Goal: Information Seeking & Learning: Learn about a topic

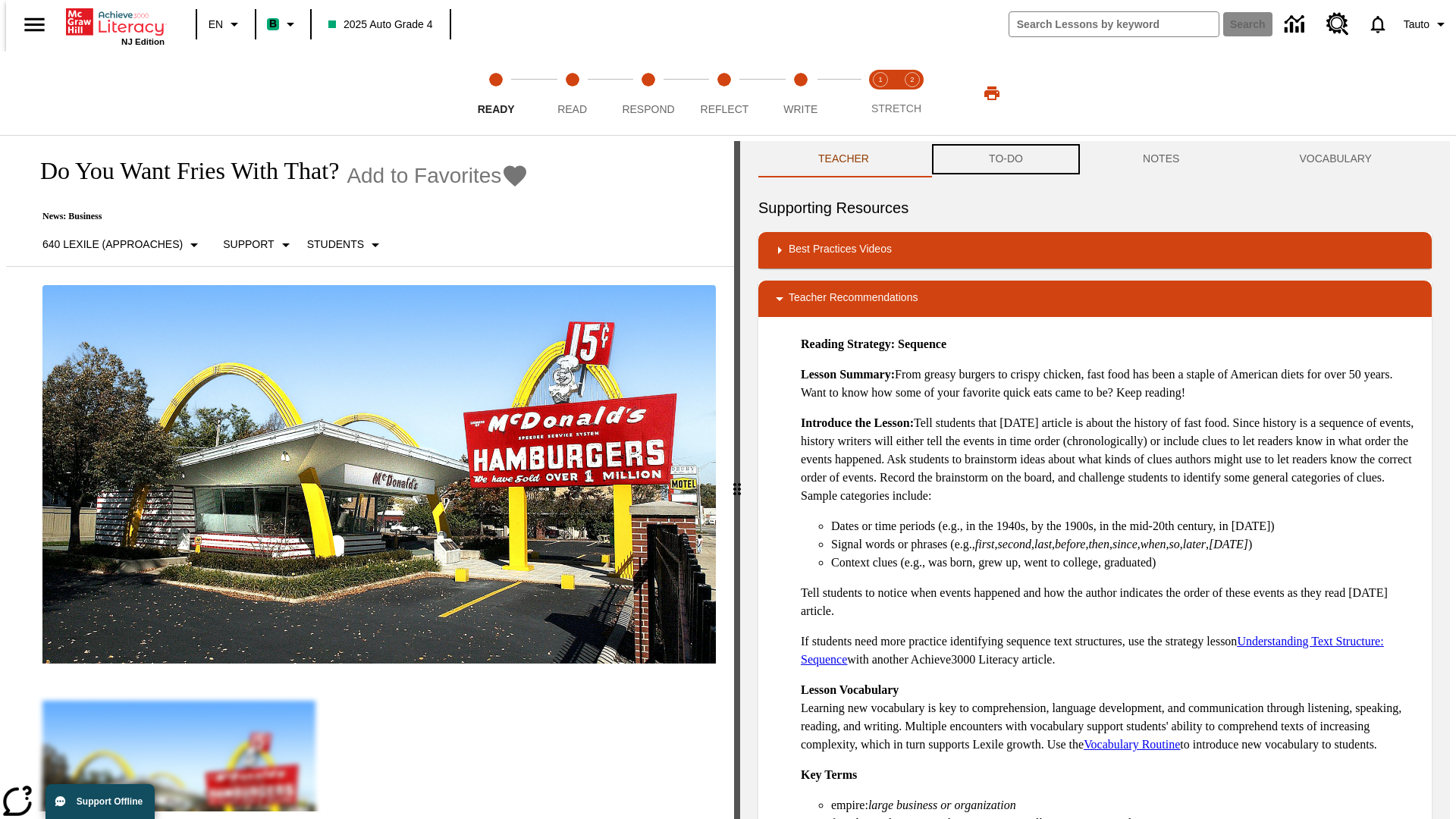
click at [1005, 160] on button "TO-DO" at bounding box center [1006, 160] width 154 height 37
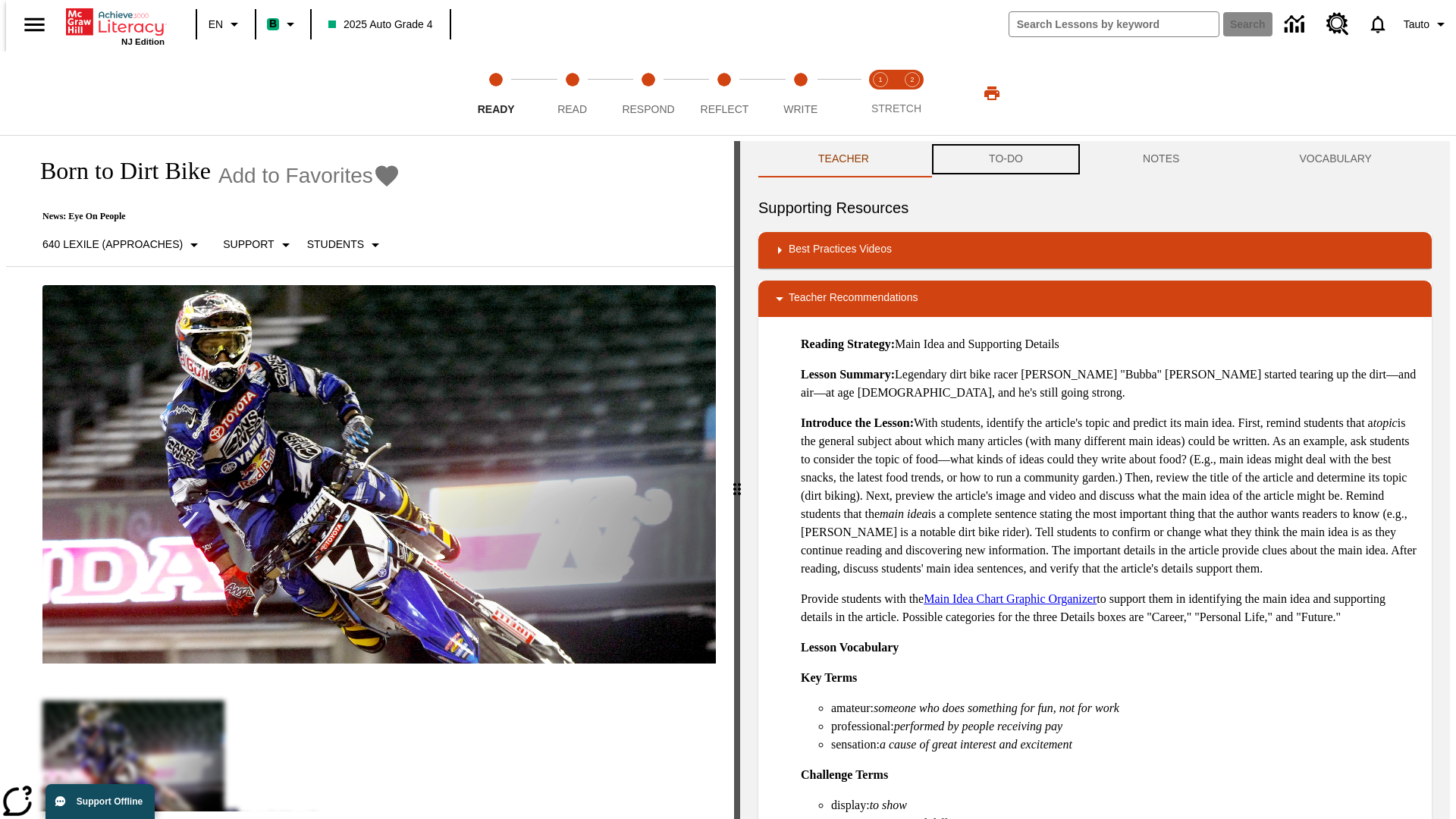
click at [1005, 160] on button "TO-DO" at bounding box center [1006, 160] width 154 height 37
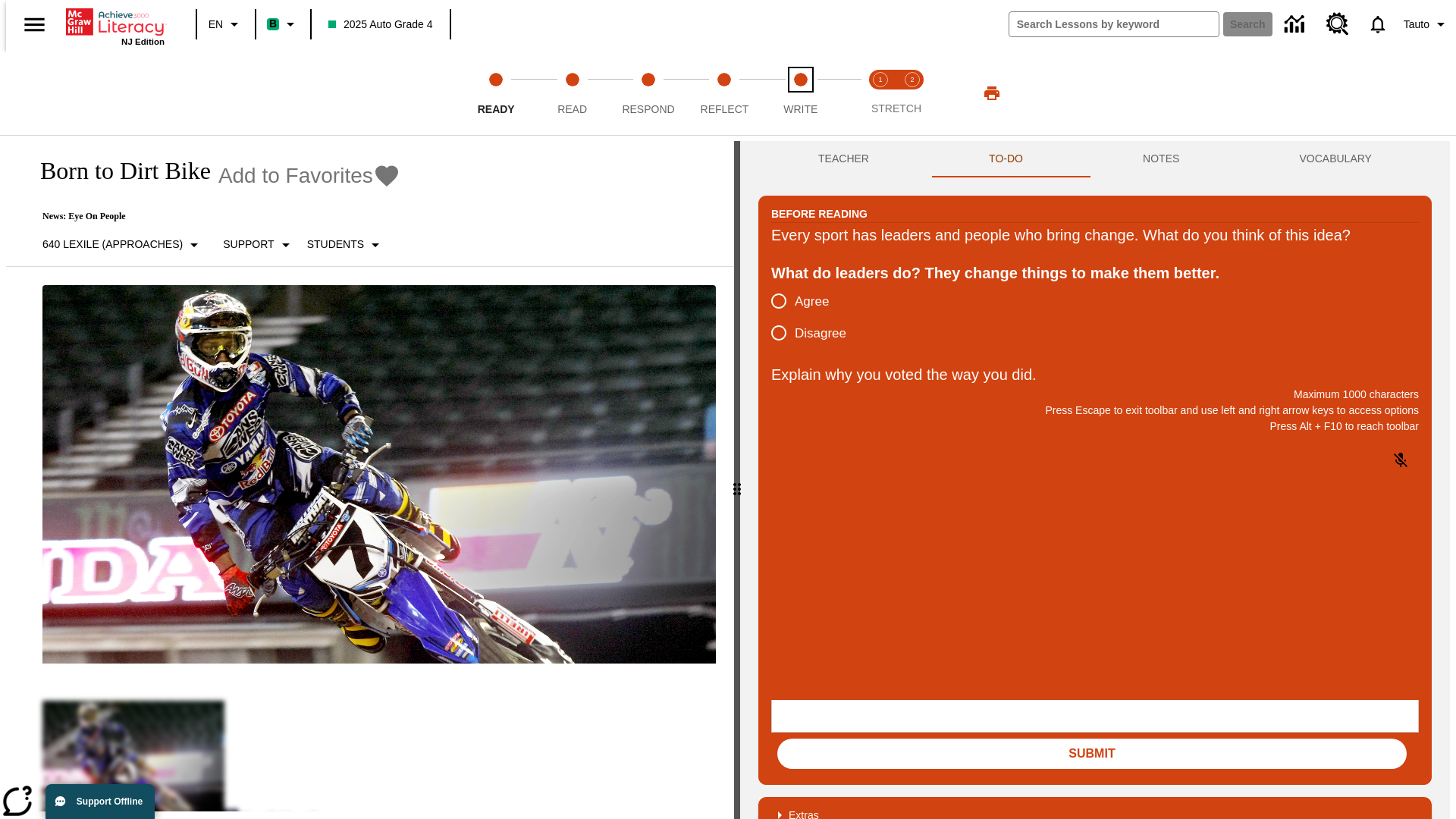
click at [800, 93] on span "Write" at bounding box center [800, 103] width 34 height 27
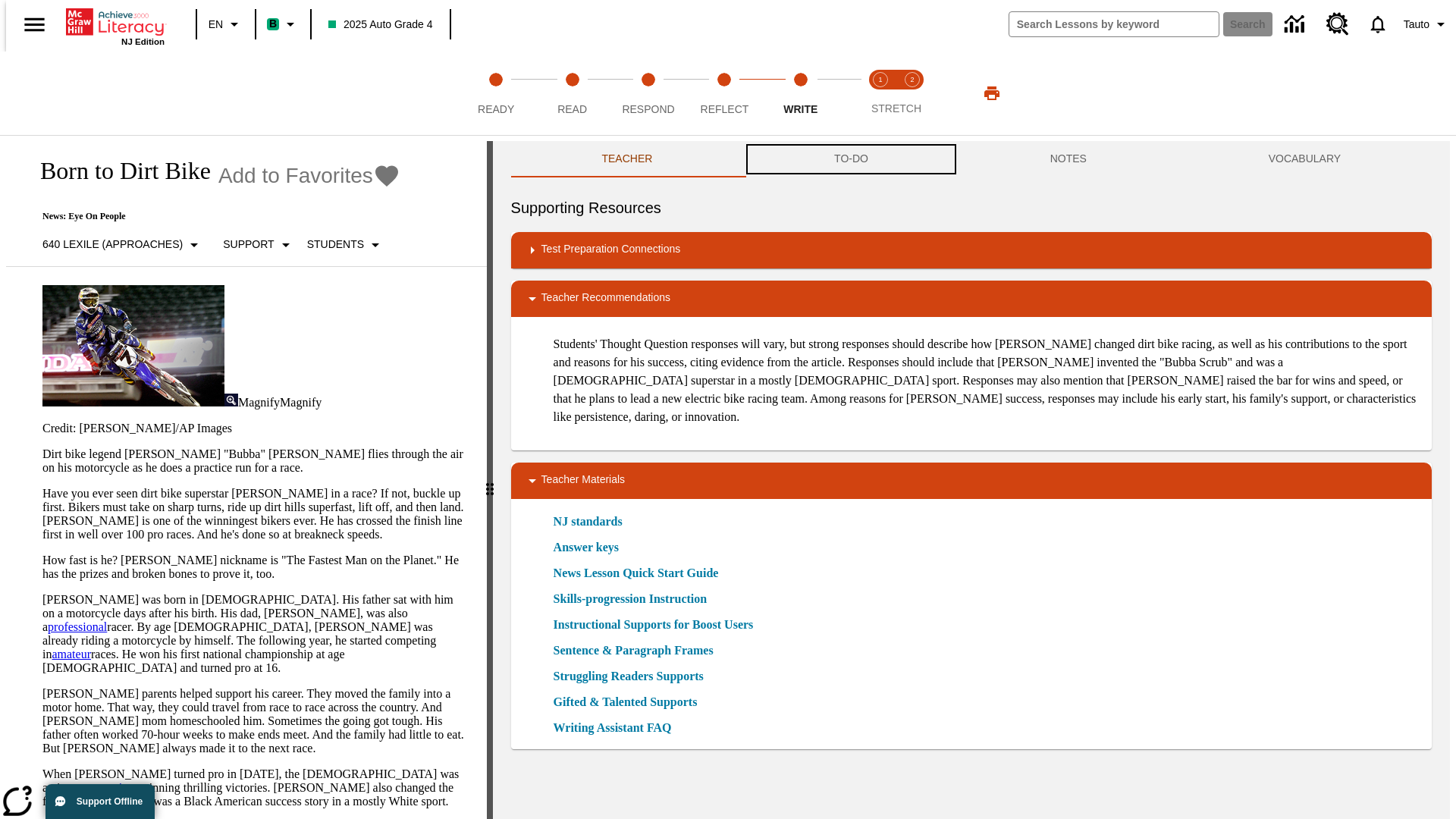
scroll to position [1, 0]
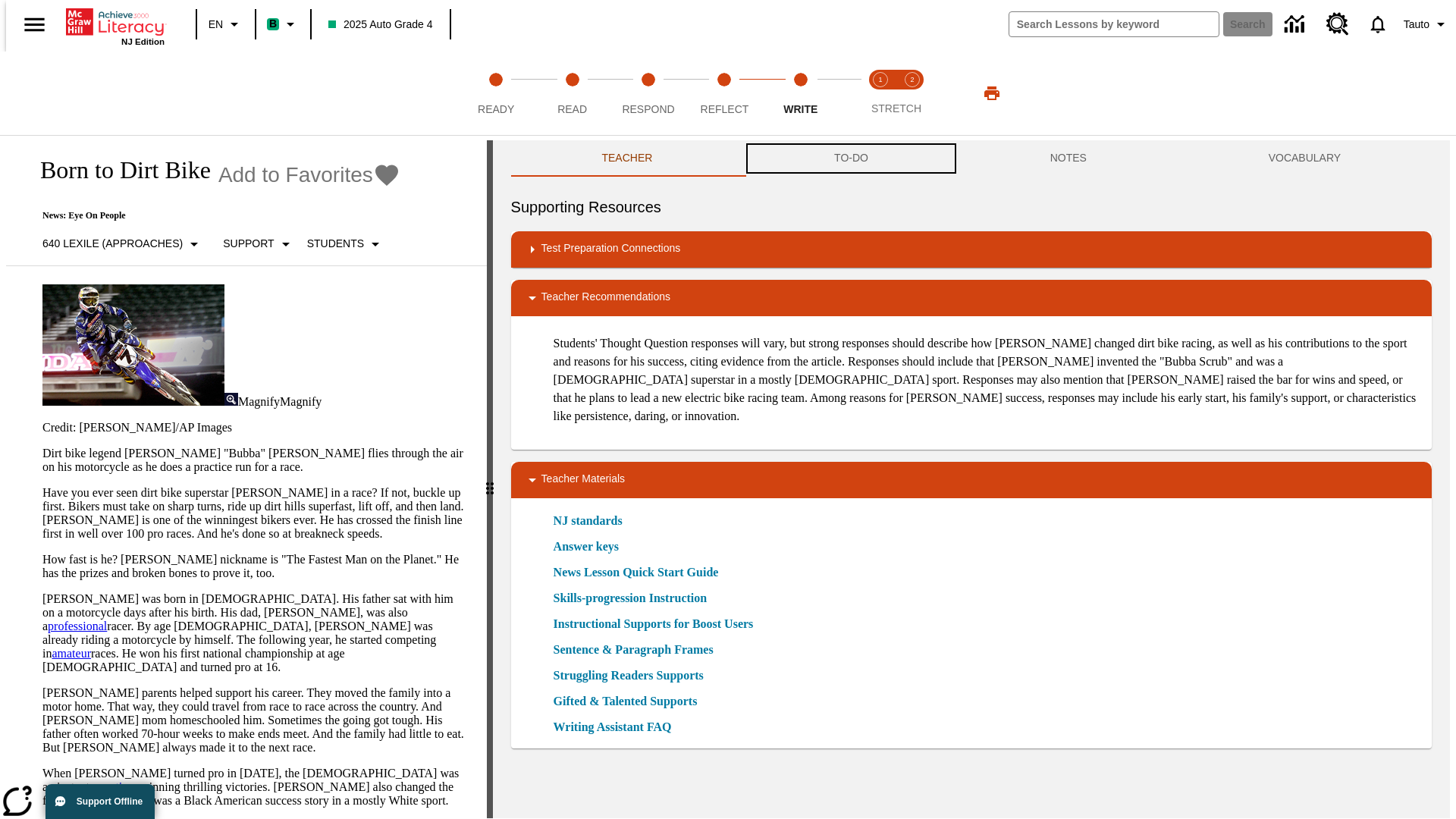
click at [850, 160] on button "TO-DO" at bounding box center [851, 159] width 216 height 37
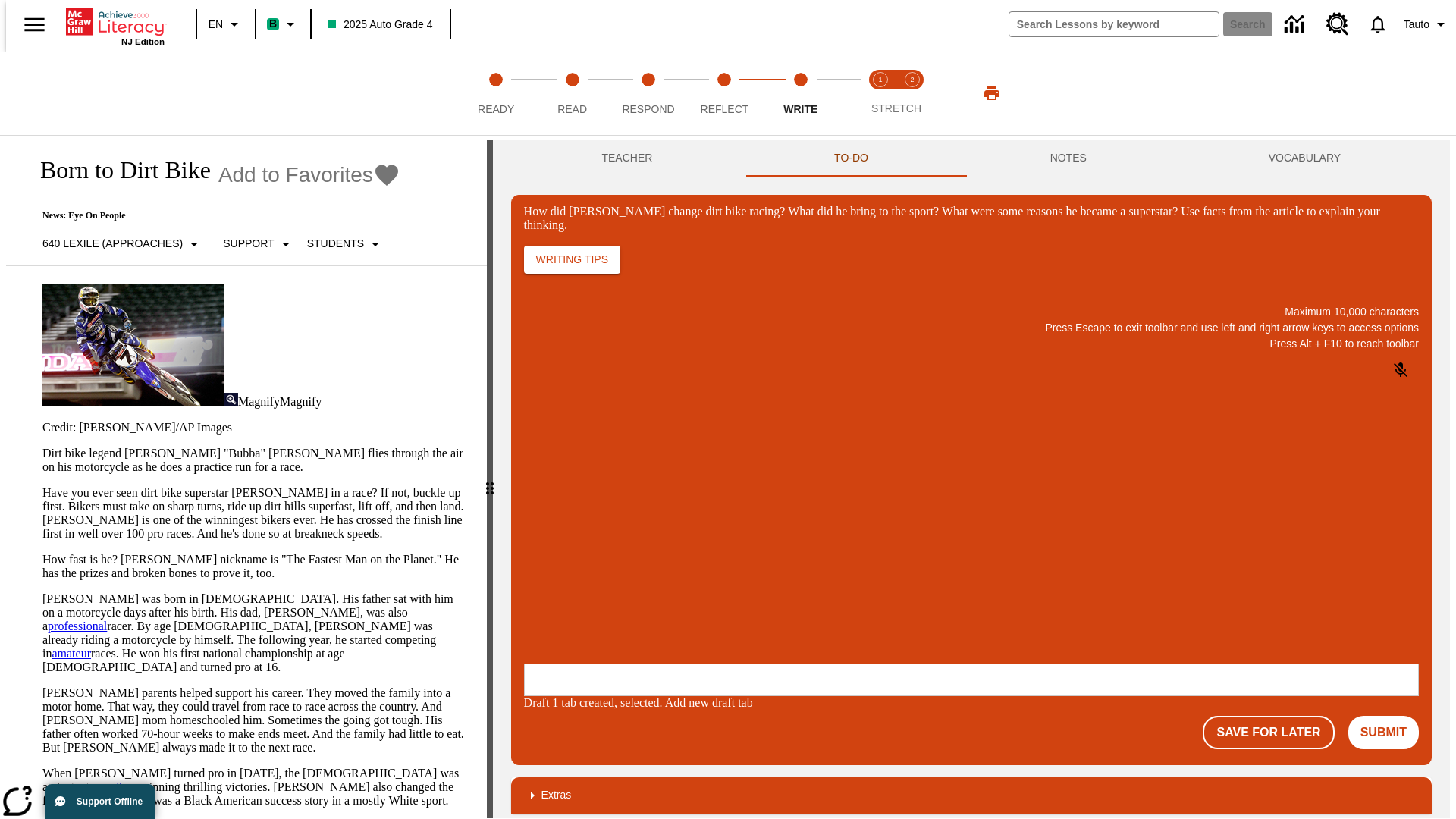
scroll to position [0, 0]
click at [745, 566] on p "One change Stewart brought to dirt bike racing was…" at bounding box center [637, 572] width 215 height 27
click at [555, 506] on span "Copy" at bounding box center [543, 511] width 25 height 11
click at [745, 566] on p "How did Stewart change dirt bike racing? What did he bring to the sport? What w…" at bounding box center [637, 565] width 215 height 14
click at [555, 506] on span "Copy" at bounding box center [543, 511] width 25 height 11
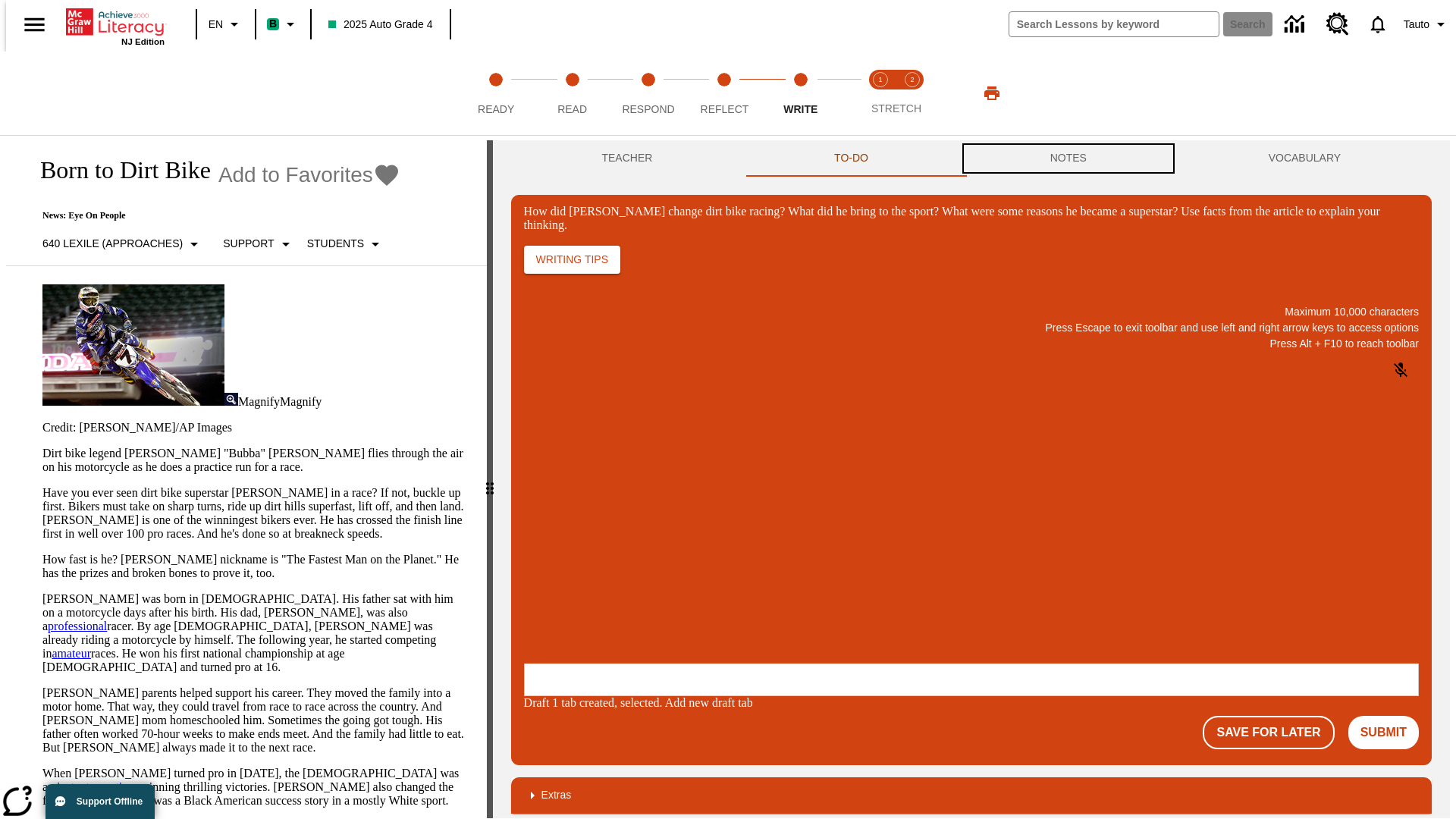
click at [1071, 159] on button "NOTES" at bounding box center [1068, 159] width 218 height 37
